Goal: Complete application form

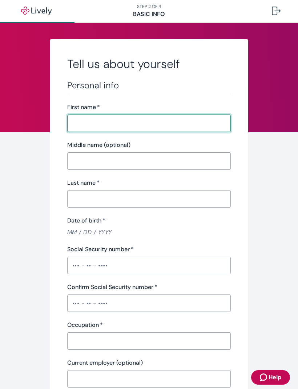
click at [127, 123] on input "First name   *" at bounding box center [149, 123] width 164 height 15
type input "[PERSON_NAME]"
click at [108, 200] on input "Last name   *" at bounding box center [149, 198] width 164 height 15
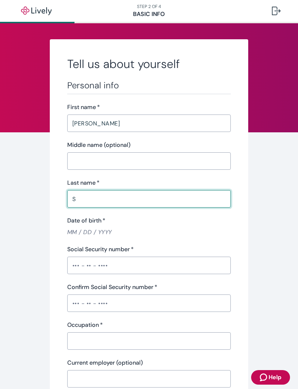
type input "Sa"
type input "[PERSON_NAME]"
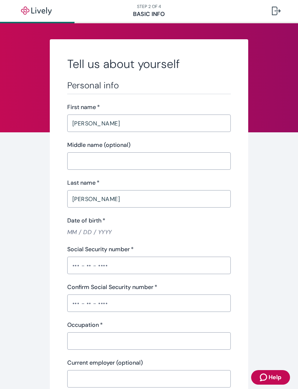
click at [106, 232] on input "Date of birth   *" at bounding box center [149, 232] width 164 height 8
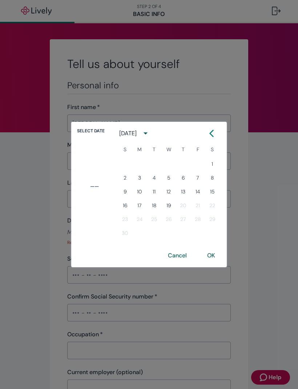
click at [213, 133] on icon "Calendar left arrow" at bounding box center [211, 133] width 7 height 7
click at [203, 132] on icon "Calendar left arrow" at bounding box center [202, 133] width 7 height 7
click at [203, 132] on icon "Calendar left arrow" at bounding box center [202, 133] width 3 height 6
click at [202, 133] on icon "Calendar left arrow" at bounding box center [202, 133] width 7 height 7
click at [203, 132] on icon "Calendar left arrow" at bounding box center [202, 133] width 7 height 7
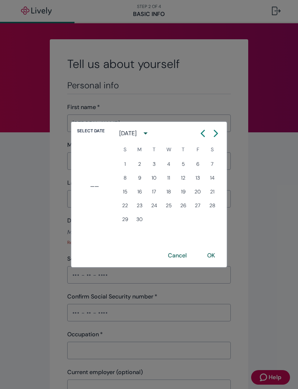
click at [141, 161] on button "2" at bounding box center [139, 163] width 13 height 13
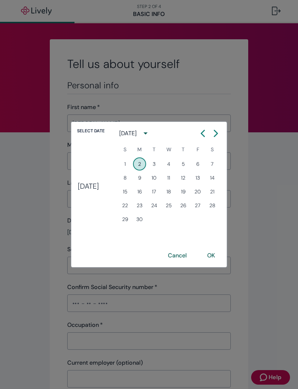
click at [150, 131] on icon "calendar view is open, switch to year view" at bounding box center [146, 133] width 10 height 10
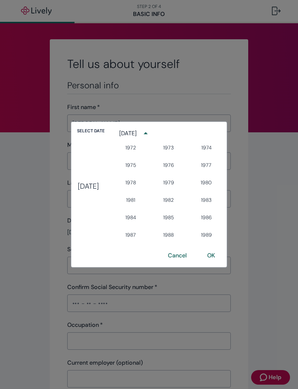
scroll to position [404, 0]
click at [139, 164] on button "1975" at bounding box center [131, 165] width 26 height 13
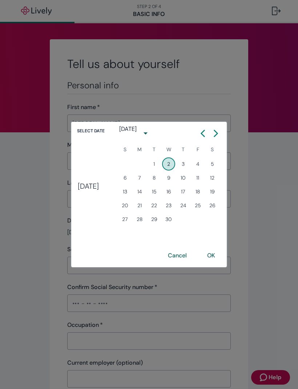
type input "[DATE]"
click at [220, 257] on button "OK" at bounding box center [210, 255] width 25 height 17
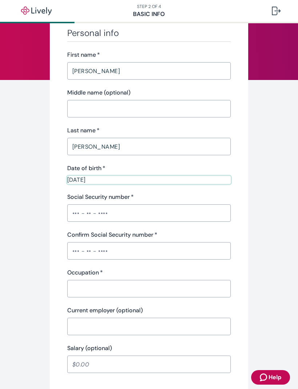
scroll to position [63, 0]
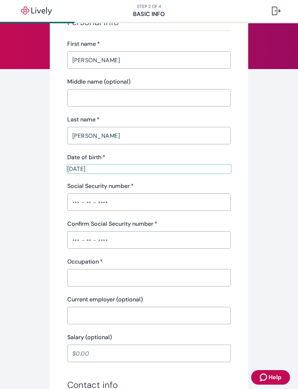
click at [119, 201] on input "Social Security number   *" at bounding box center [149, 202] width 164 height 15
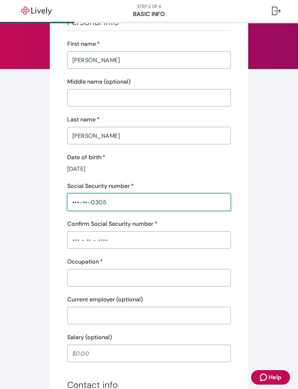
type input "•••-••-0305"
click at [129, 239] on input "Confirm Social Security number   *" at bounding box center [149, 240] width 164 height 15
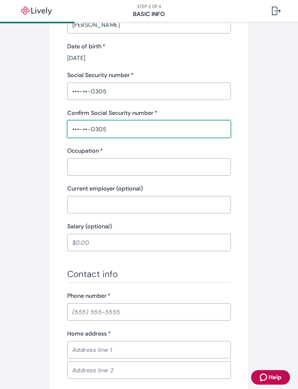
scroll to position [176, 0]
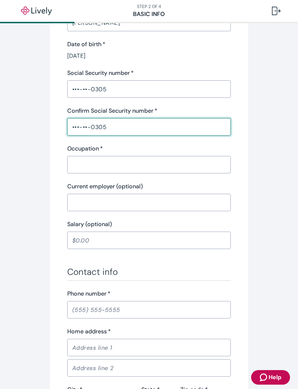
type input "•••-••-0305"
click at [106, 166] on input "Occupation   *" at bounding box center [149, 164] width 164 height 15
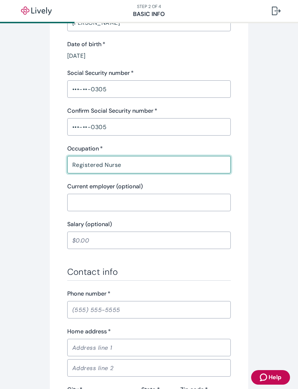
type input "Registered Nurse"
click at [128, 198] on input "Current employer (optional)" at bounding box center [149, 202] width 164 height 15
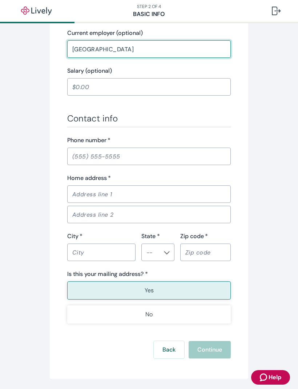
scroll to position [335, 0]
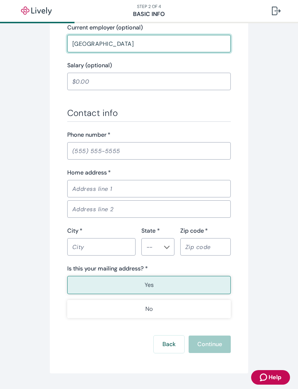
type input "[GEOGRAPHIC_DATA]"
click at [104, 153] on input "Phone number   *" at bounding box center [149, 151] width 164 height 15
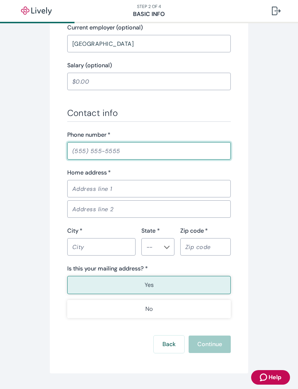
type input "[PHONE_NUMBER]"
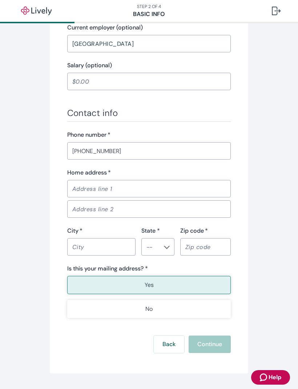
click at [140, 184] on input "Home address   *" at bounding box center [149, 188] width 164 height 15
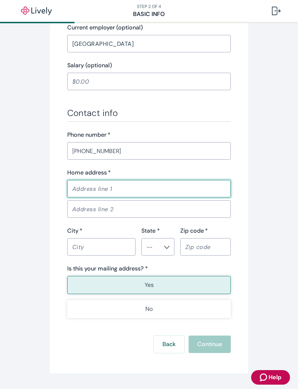
type input "[STREET_ADDRESS]"
type input "Chino"
type input "CA"
type input "91710"
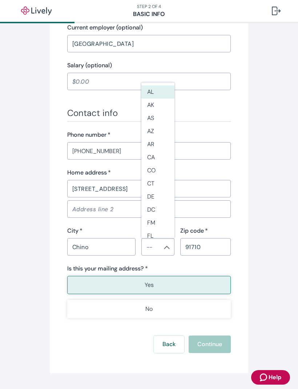
click at [158, 151] on li "CA" at bounding box center [157, 157] width 33 height 13
type input "CA"
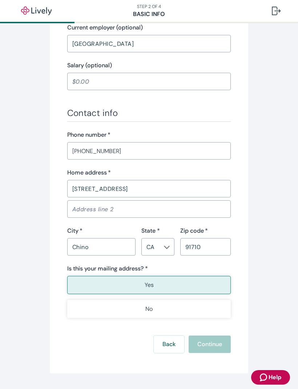
click at [174, 284] on button "Yes" at bounding box center [149, 285] width 164 height 18
click at [157, 148] on input "[PHONE_NUMBER]" at bounding box center [149, 151] width 164 height 15
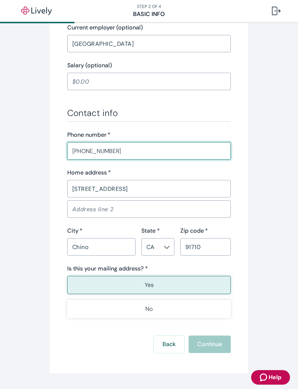
click at [157, 189] on input "[STREET_ADDRESS]" at bounding box center [149, 188] width 164 height 15
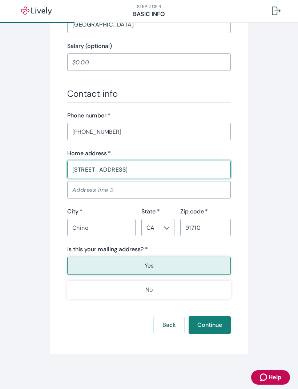
scroll to position [354, 0]
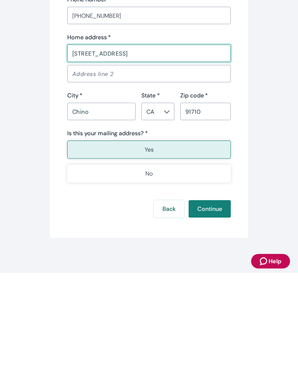
click at [159, 257] on button "Yes" at bounding box center [149, 266] width 164 height 18
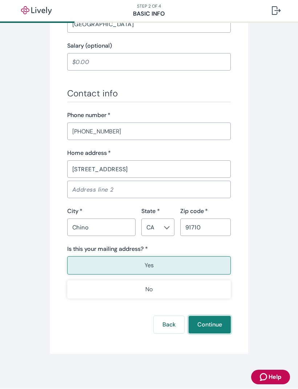
click at [213, 327] on button "Continue" at bounding box center [210, 324] width 42 height 17
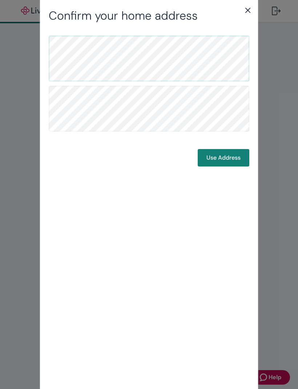
click at [225, 157] on button "Use Address" at bounding box center [224, 157] width 52 height 17
click at [229, 150] on button "Use Address" at bounding box center [224, 157] width 52 height 17
click at [227, 159] on button "Use Address" at bounding box center [224, 157] width 52 height 17
click at [247, 11] on icon "close" at bounding box center [247, 10] width 5 height 5
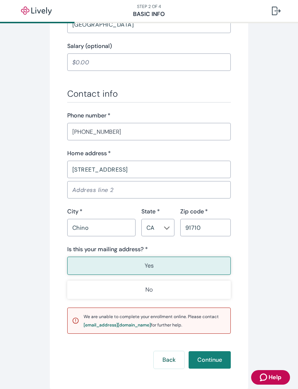
click at [277, 376] on span "Help" at bounding box center [275, 377] width 13 height 9
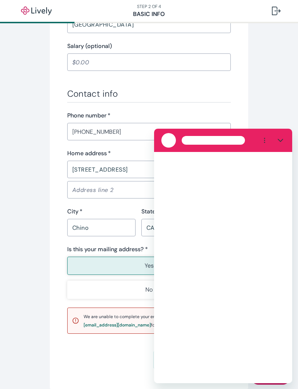
scroll to position [0, 0]
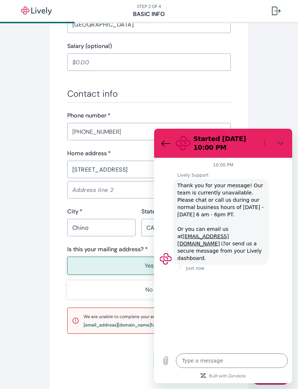
type textarea "x"
